Goal: Transaction & Acquisition: Purchase product/service

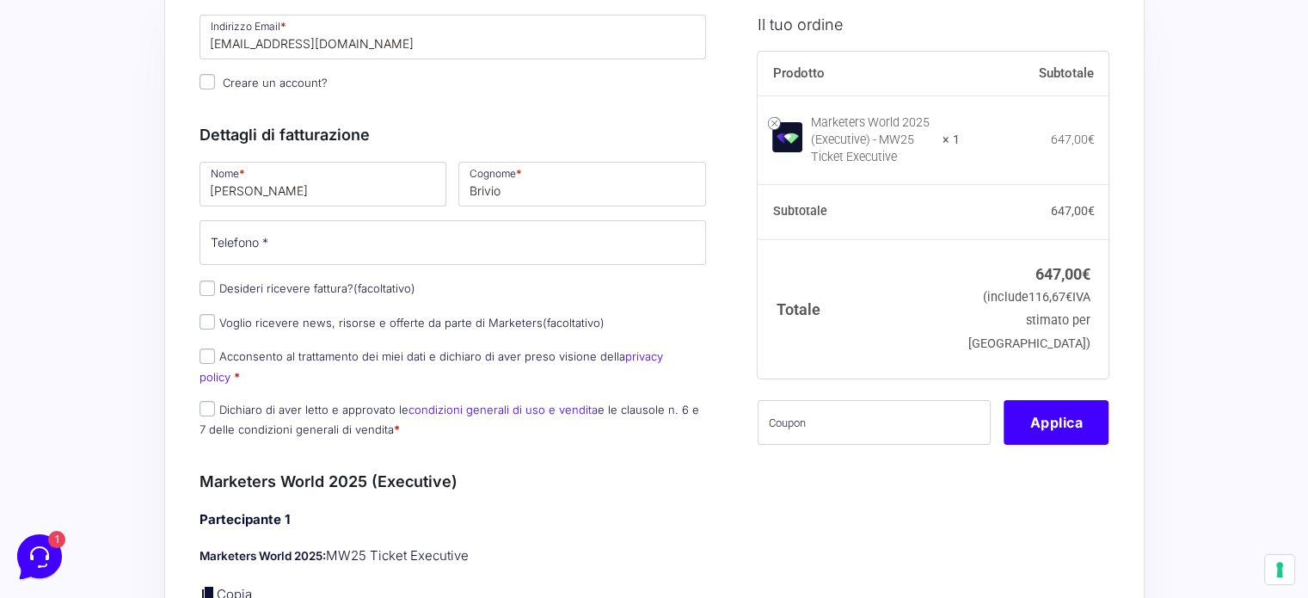
scroll to position [258, 0]
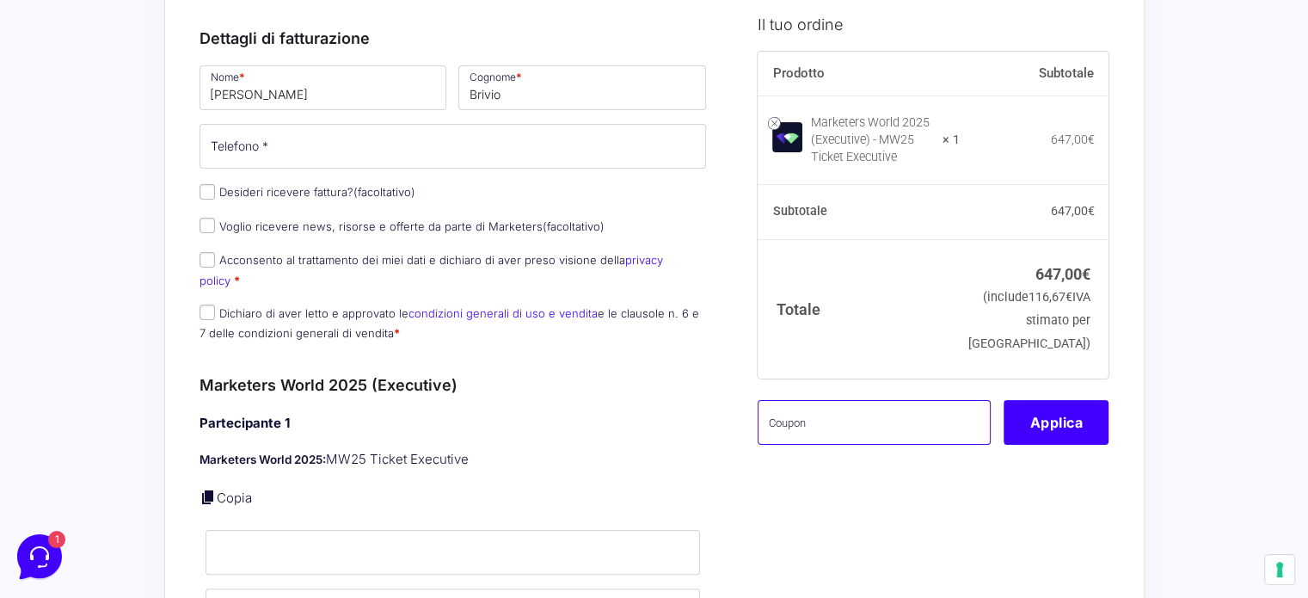
click at [785, 444] on input "text" at bounding box center [874, 422] width 233 height 45
paste input "MW25MONICA"
type input "MW25MONICA"
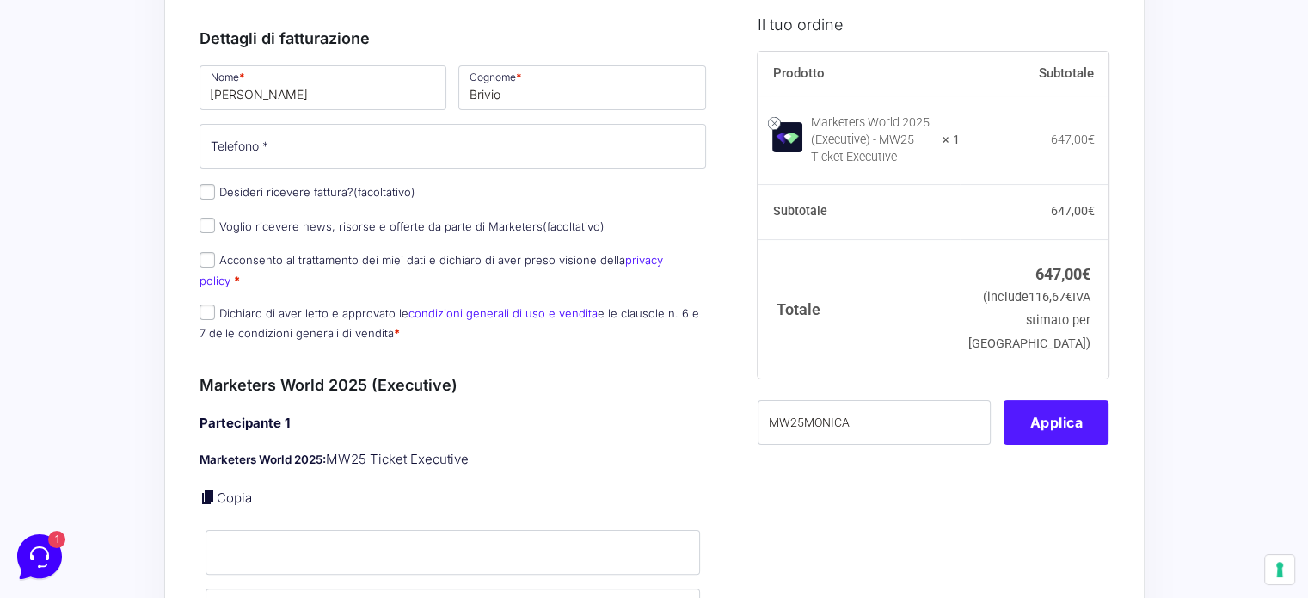
click at [1046, 445] on button "Applica" at bounding box center [1056, 422] width 105 height 45
